Goal: Navigation & Orientation: Find specific page/section

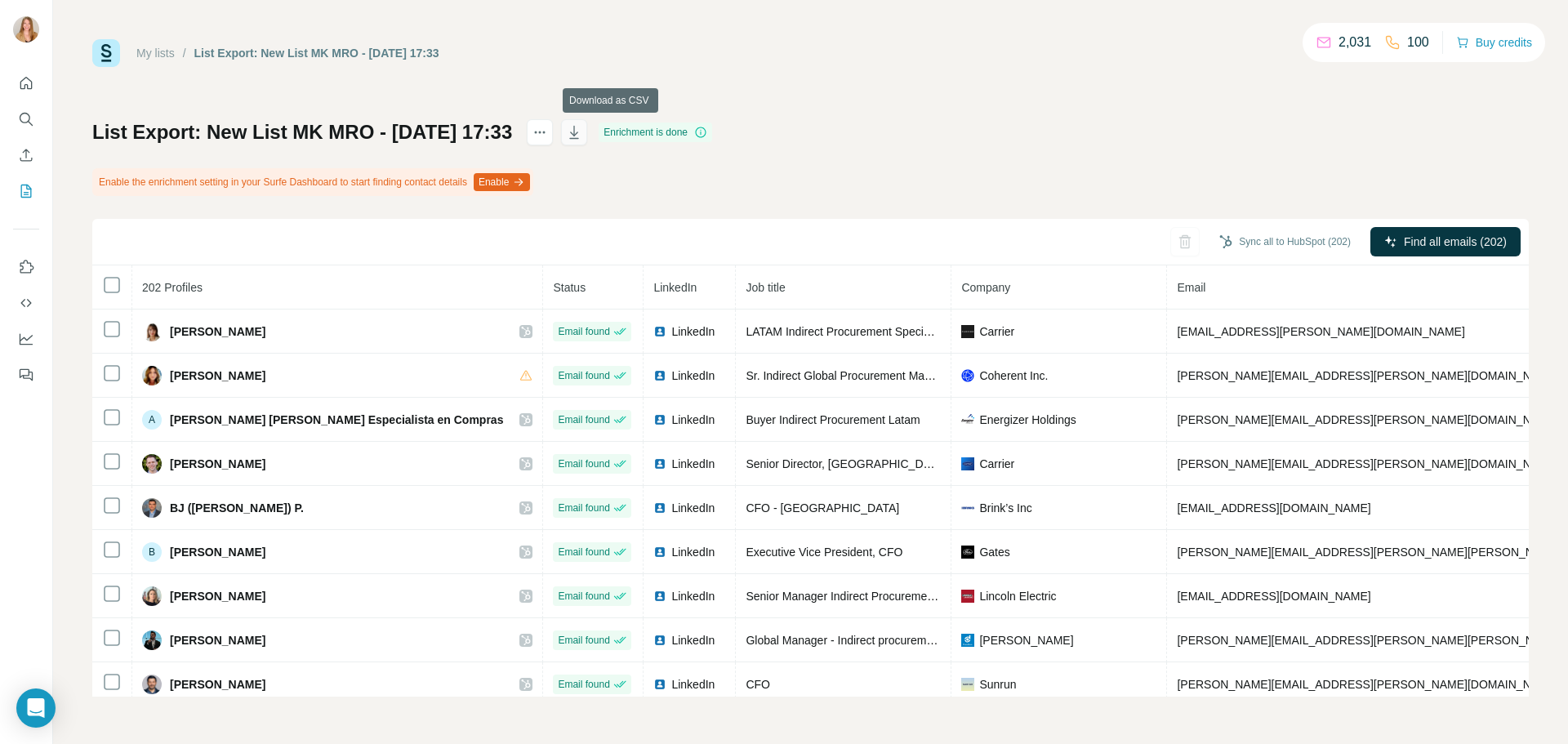
click at [578, 132] on icon "button" at bounding box center [574, 133] width 8 height 4
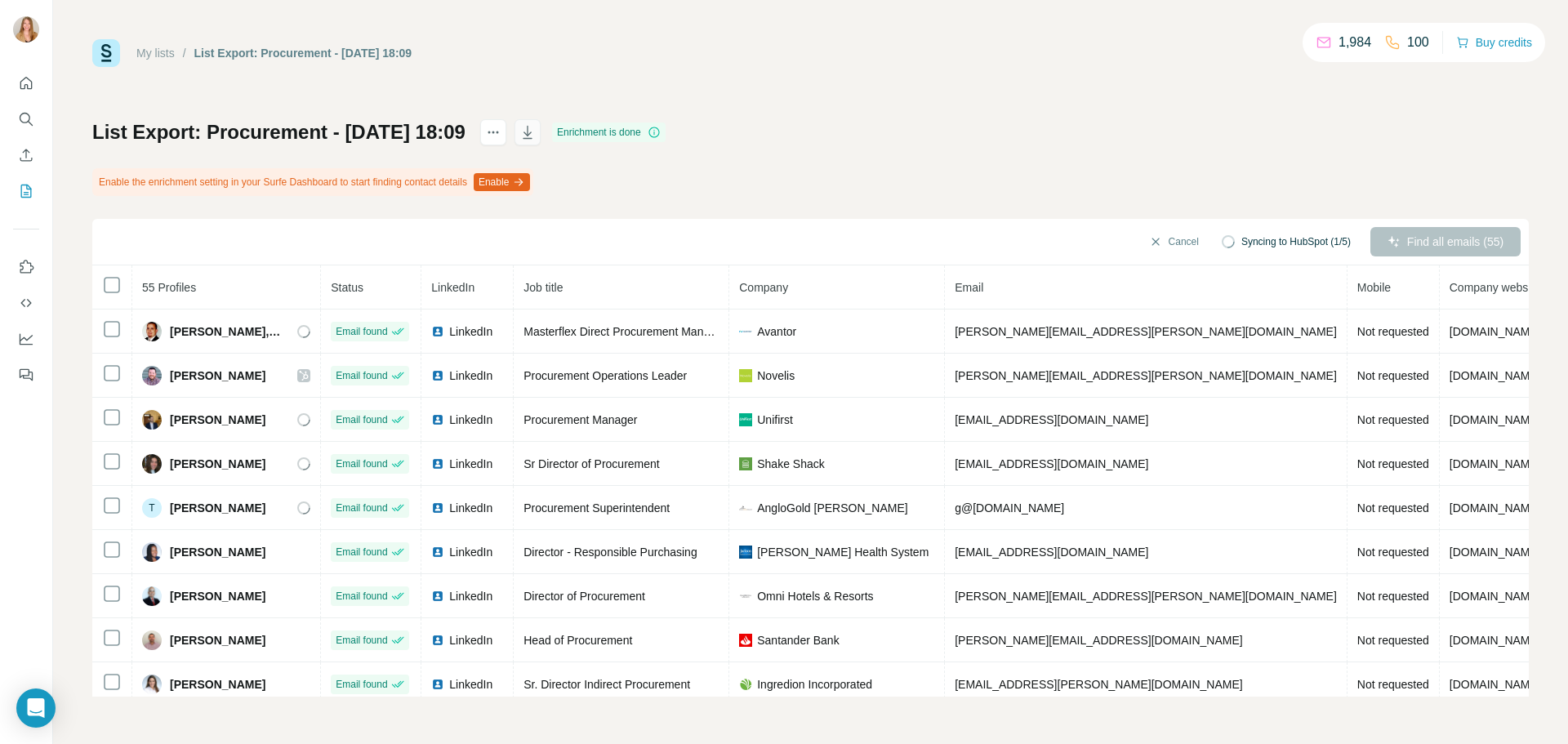
click at [535, 137] on icon "button" at bounding box center [527, 132] width 16 height 16
click at [158, 47] on link "My lists" at bounding box center [156, 53] width 38 height 13
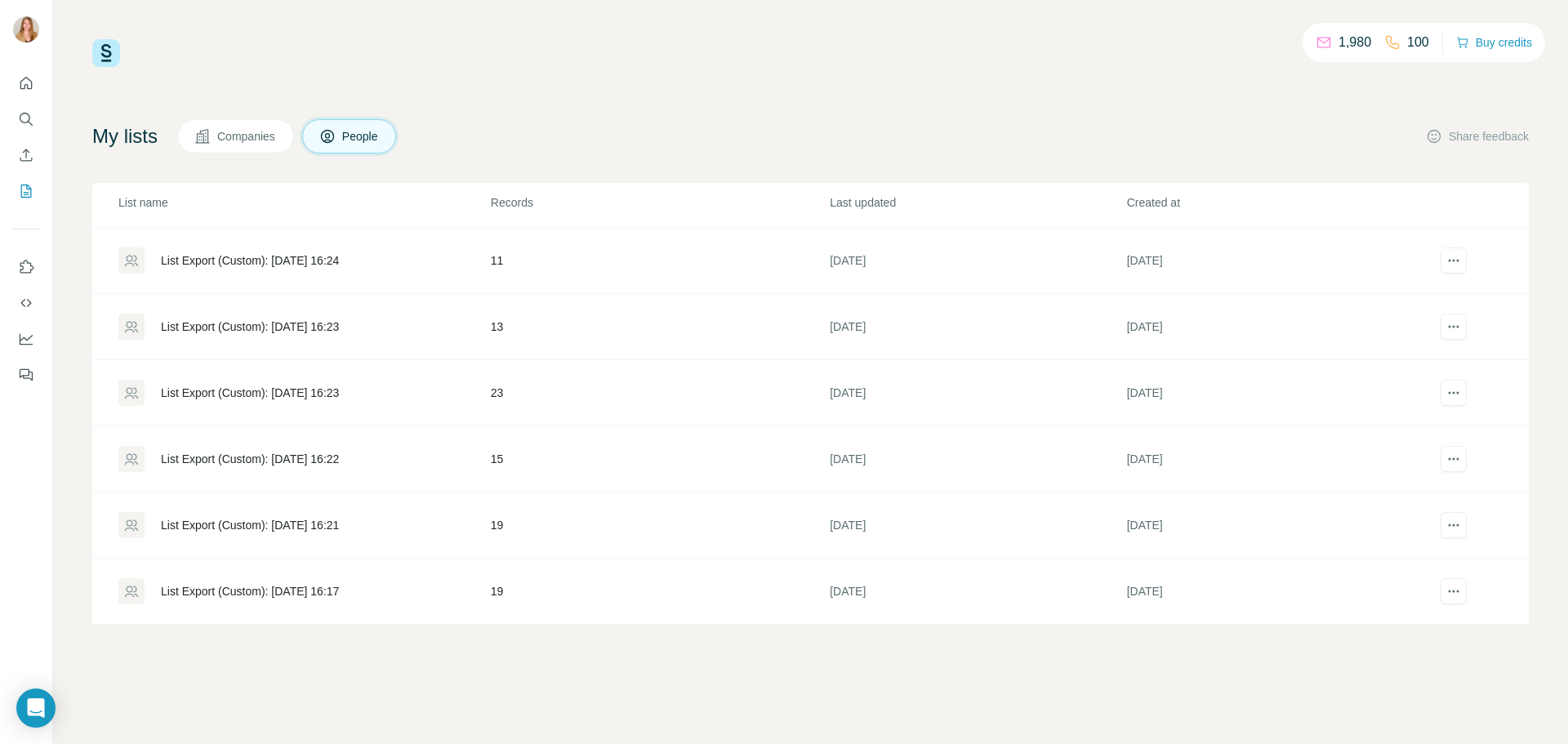
scroll to position [923, 0]
